Goal: Find specific page/section: Find specific page/section

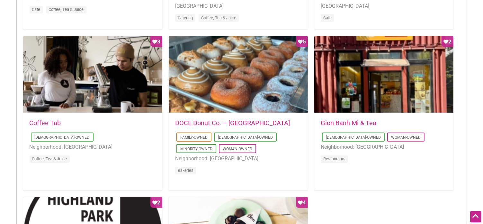
scroll to position [483, 0]
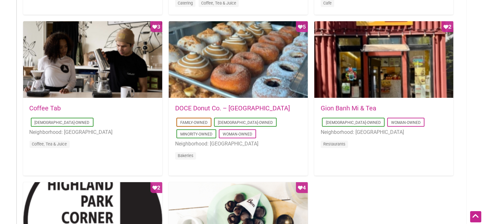
click at [322, 121] on ul "Asian-Owned Woman-Owned Neighborhood: West Seattle Restaurants" at bounding box center [384, 133] width 126 height 35
click at [329, 121] on link "[DEMOGRAPHIC_DATA]-Owned" at bounding box center [353, 122] width 55 height 5
click at [352, 107] on link "Gion Banh Mi & Tea" at bounding box center [349, 108] width 56 height 8
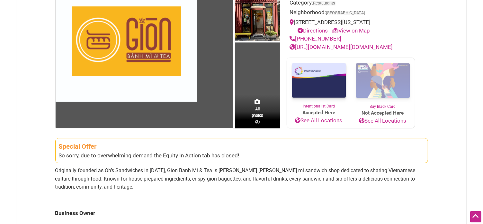
scroll to position [97, 0]
